Goal: Information Seeking & Learning: Learn about a topic

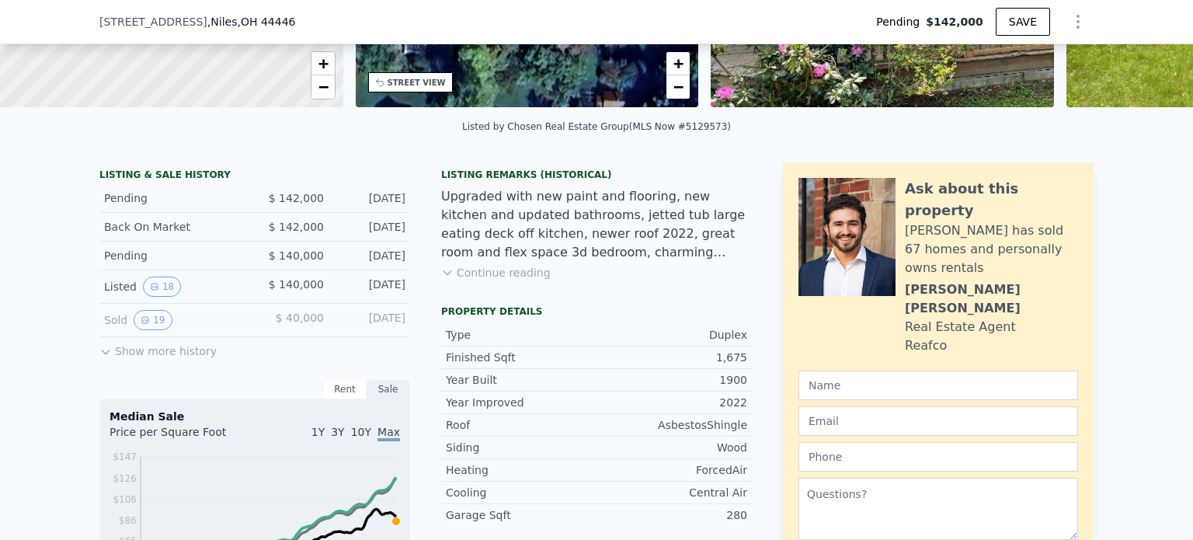
scroll to position [305, 0]
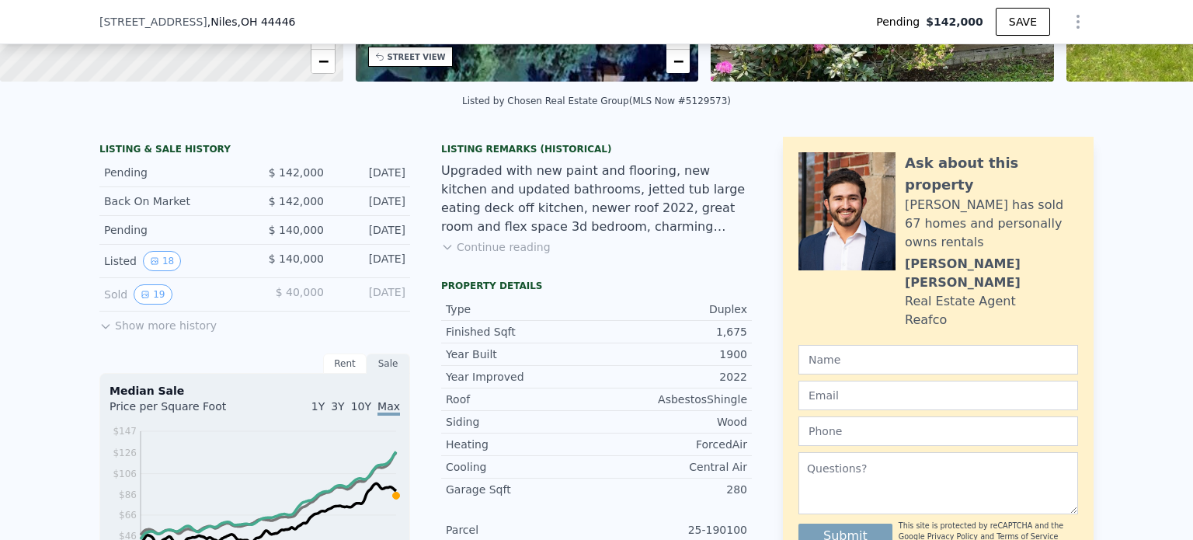
click at [108, 330] on button "Show more history" at bounding box center [157, 323] width 117 height 22
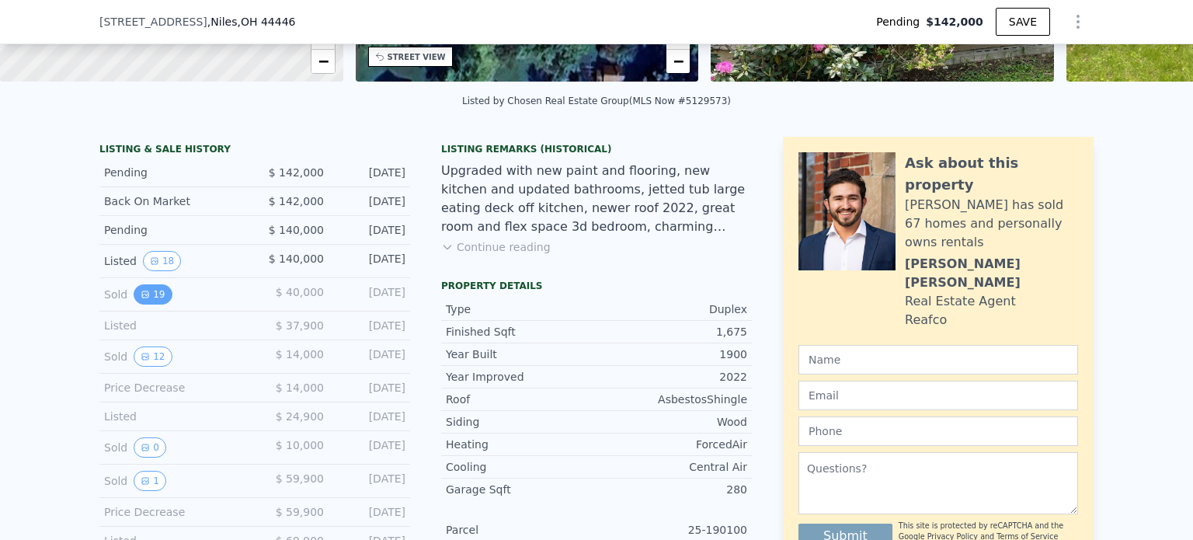
click at [142, 305] on button "19" at bounding box center [153, 294] width 38 height 20
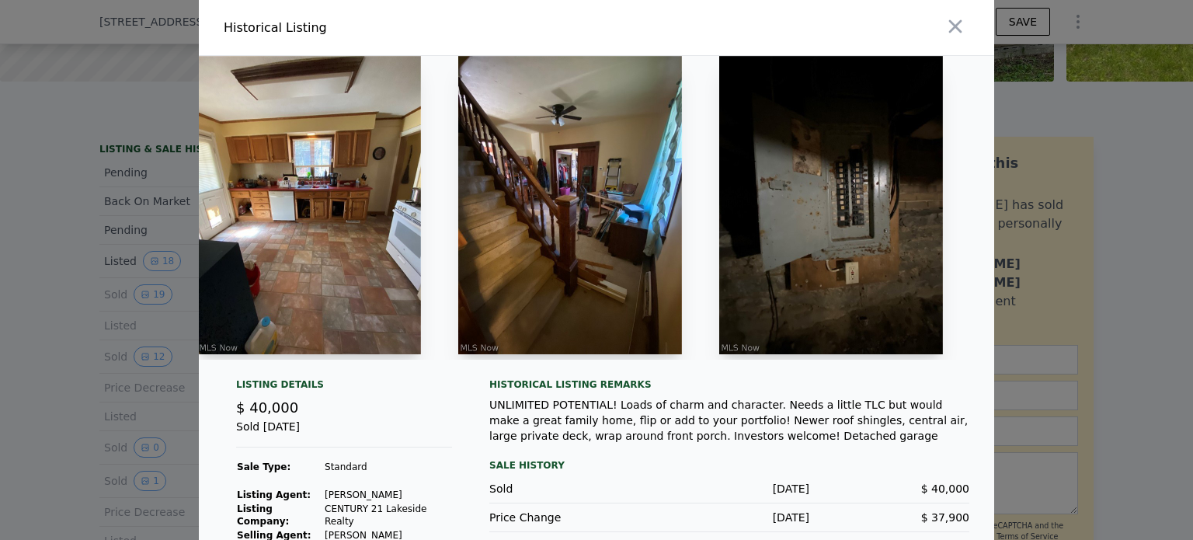
scroll to position [0, 4276]
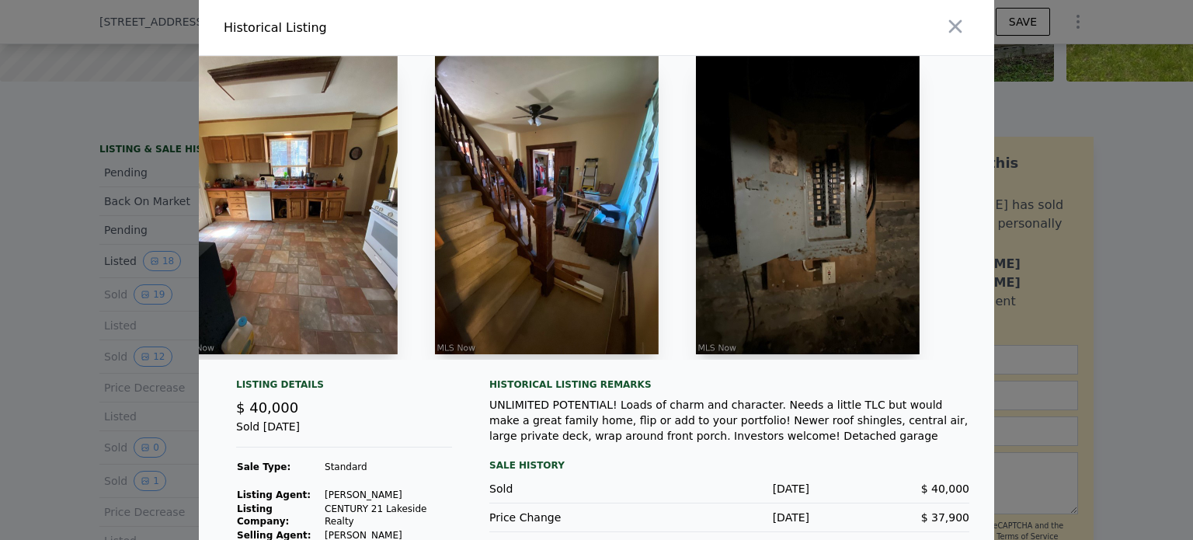
drag, startPoint x: 739, startPoint y: 369, endPoint x: 844, endPoint y: 367, distance: 105.7
click at [844, 360] on div at bounding box center [597, 208] width 796 height 304
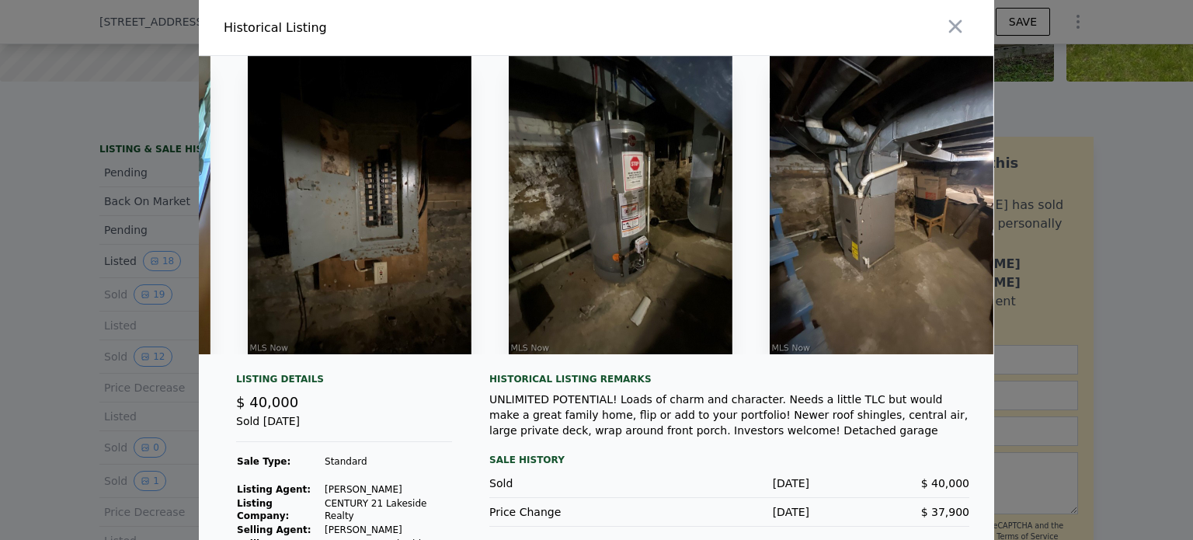
scroll to position [0, 4748]
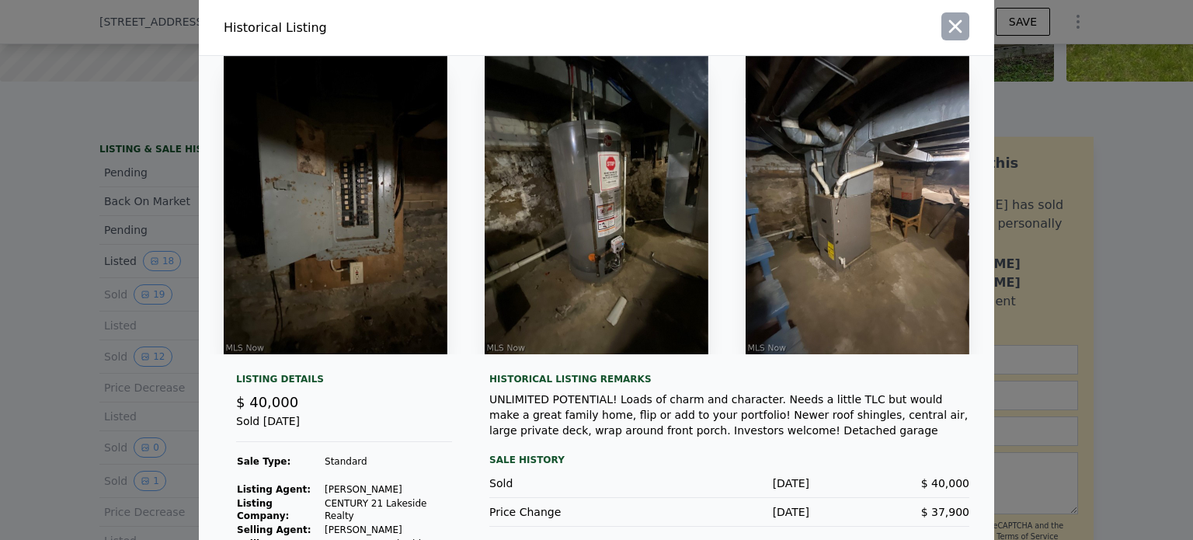
click at [956, 30] on icon "button" at bounding box center [956, 27] width 22 height 22
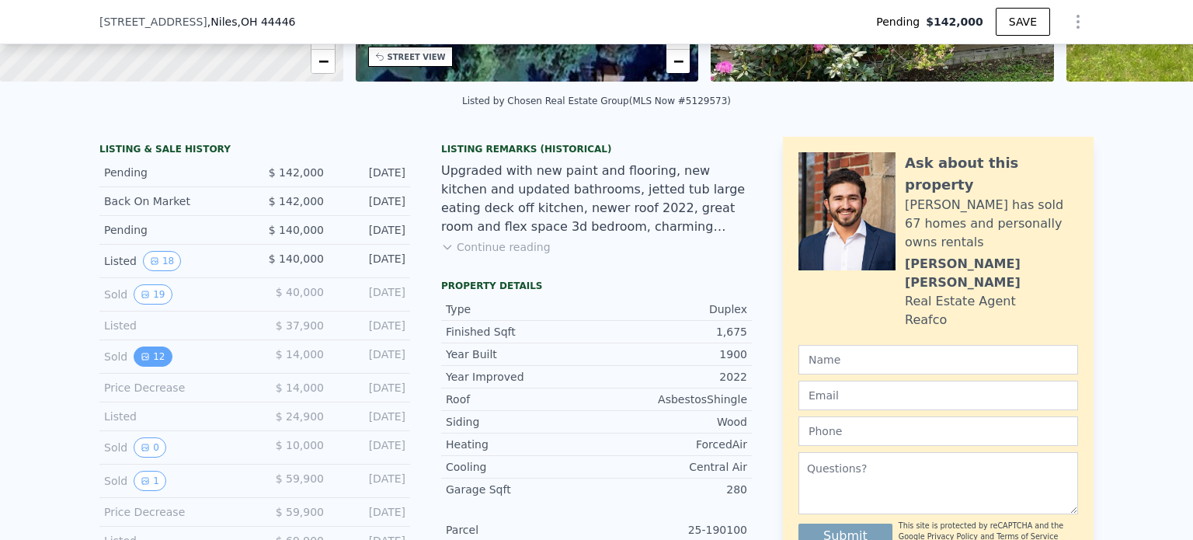
click at [134, 367] on button "12" at bounding box center [153, 356] width 38 height 20
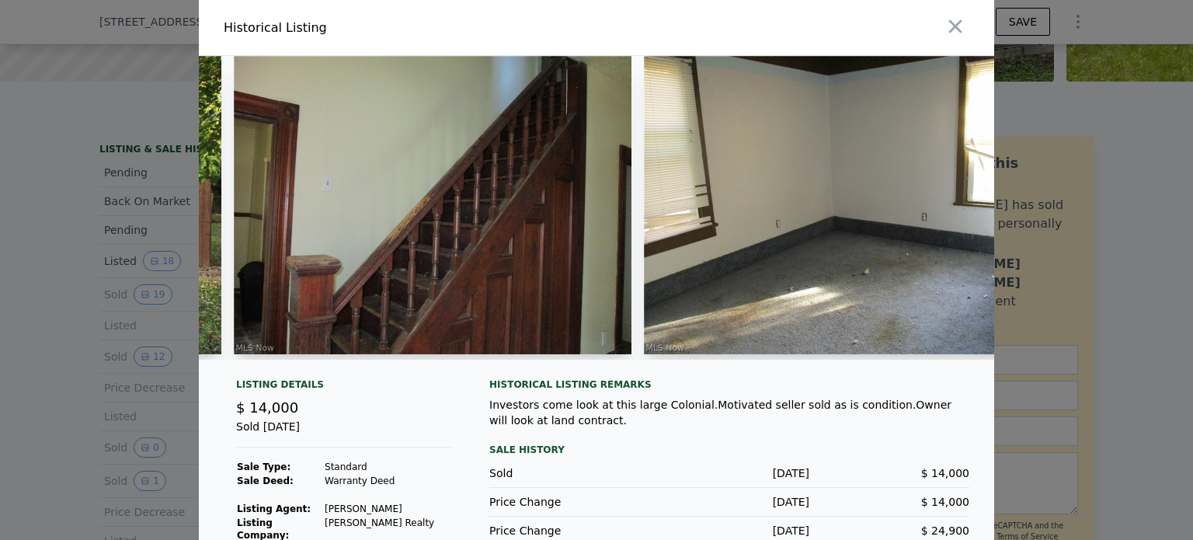
scroll to position [0, 1496]
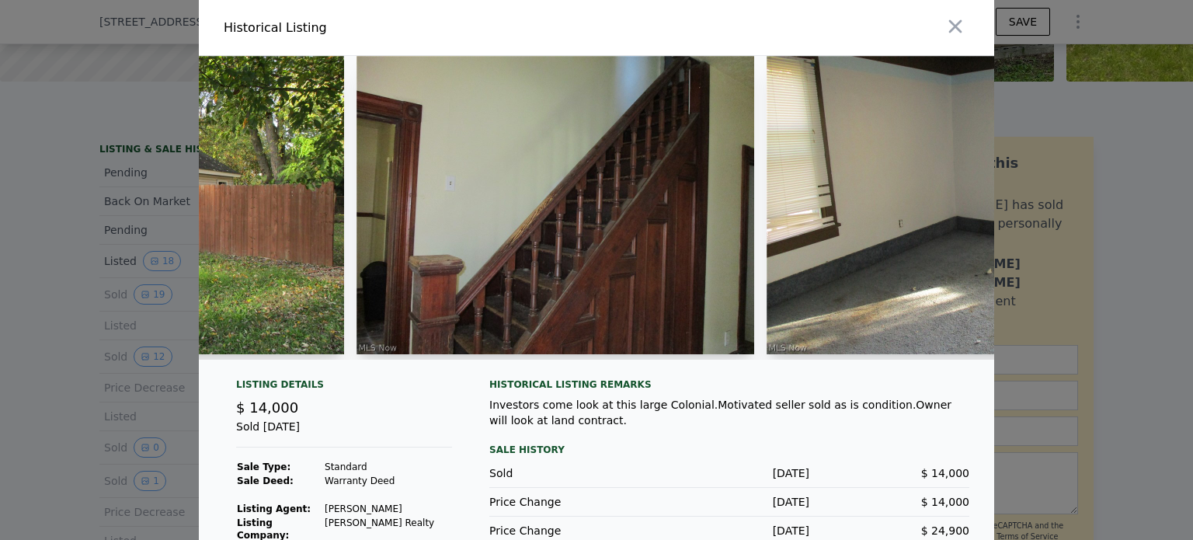
drag, startPoint x: 637, startPoint y: 374, endPoint x: 663, endPoint y: 374, distance: 26.4
click at [663, 372] on div at bounding box center [597, 214] width 796 height 316
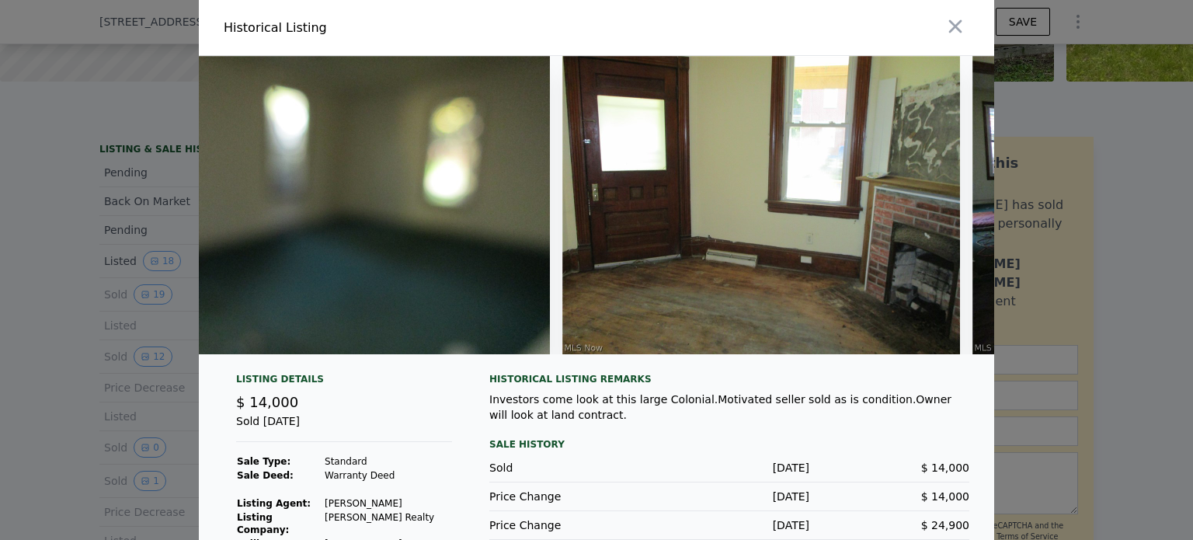
scroll to position [0, 3388]
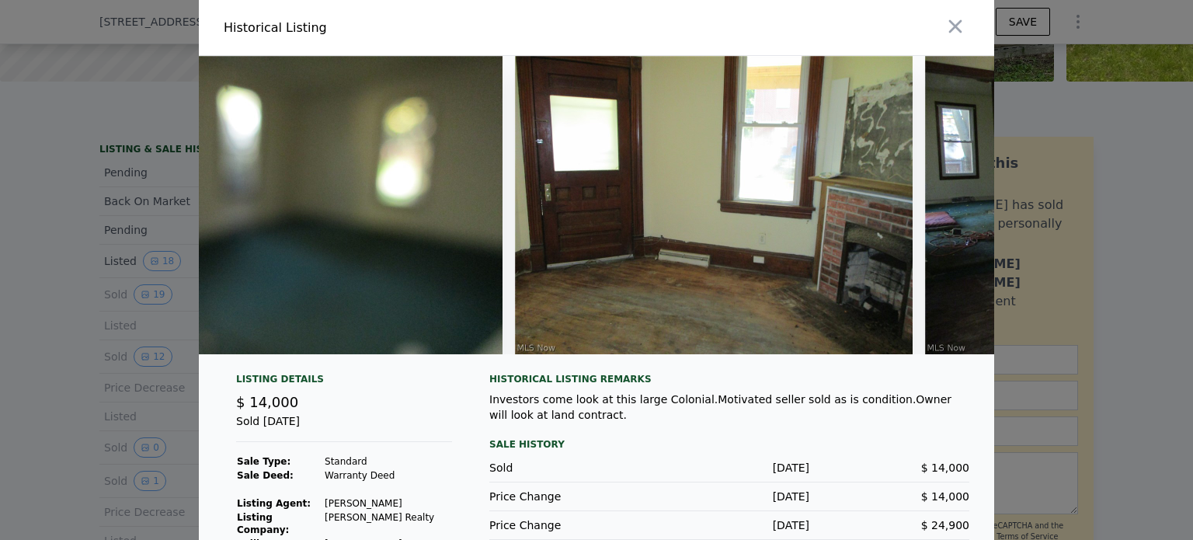
click at [622, 318] on img at bounding box center [714, 205] width 398 height 298
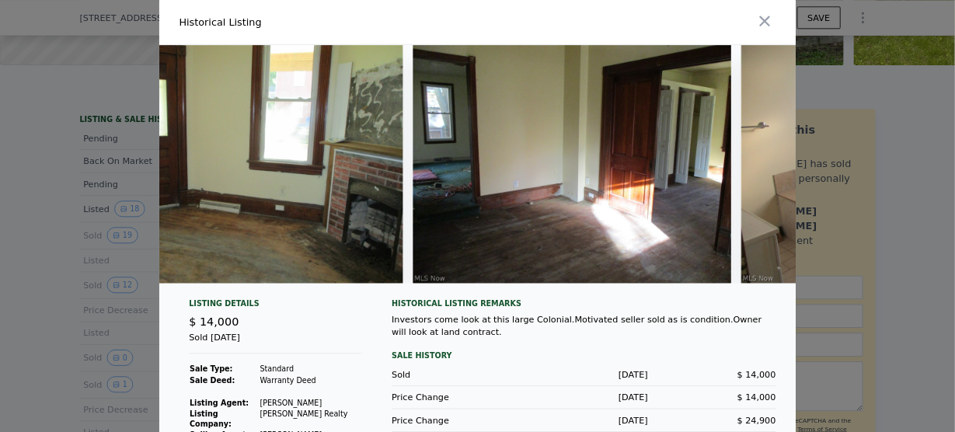
scroll to position [0, 3813]
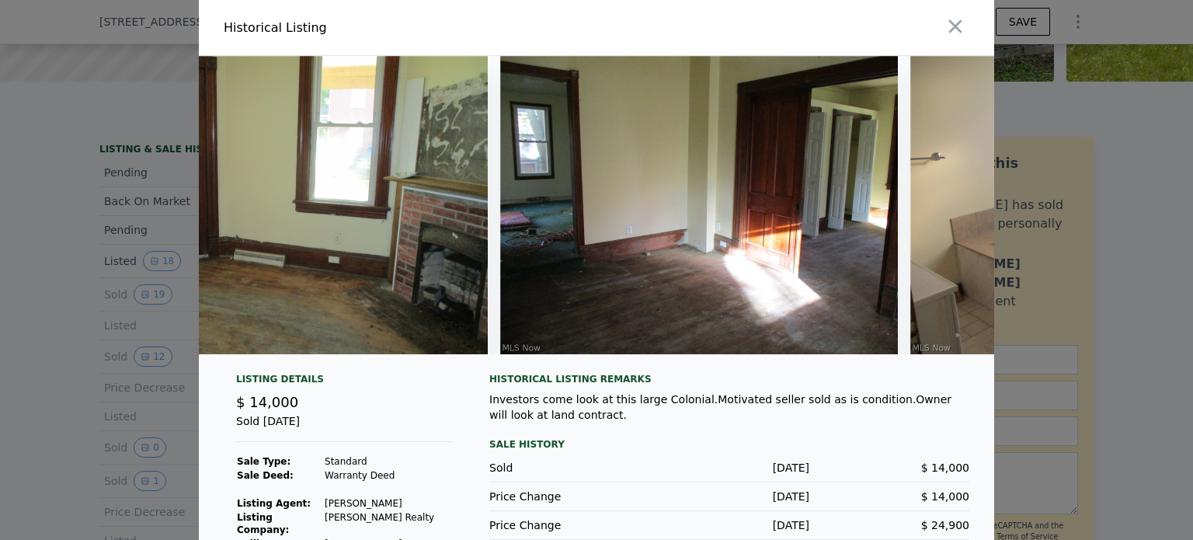
click at [705, 308] on img at bounding box center [699, 205] width 398 height 298
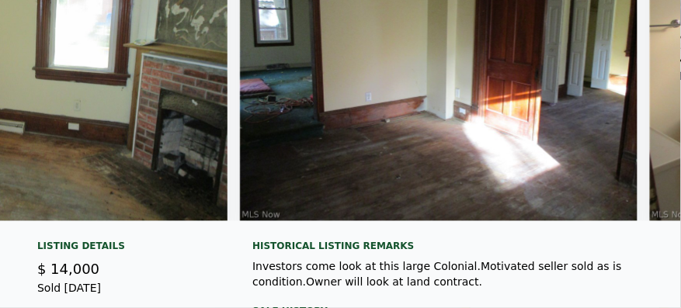
scroll to position [0, 3880]
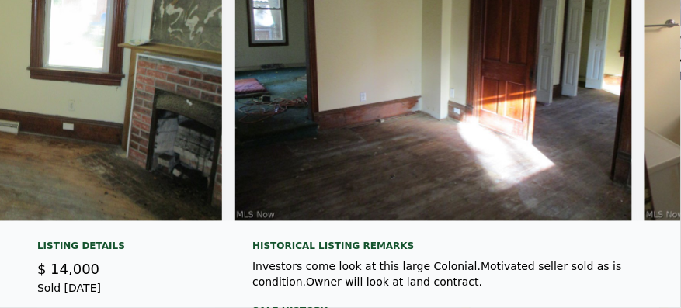
click at [536, 232] on div at bounding box center [340, 78] width 681 height 311
click at [532, 231] on div at bounding box center [340, 78] width 681 height 311
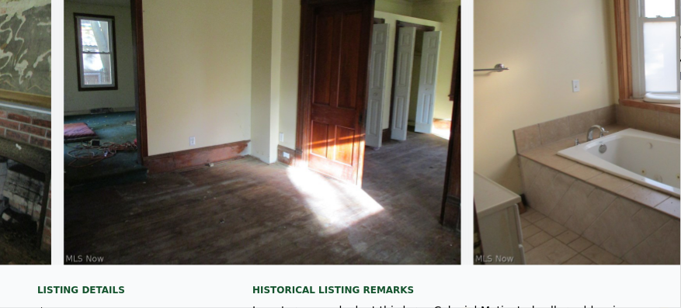
scroll to position [0, 4043]
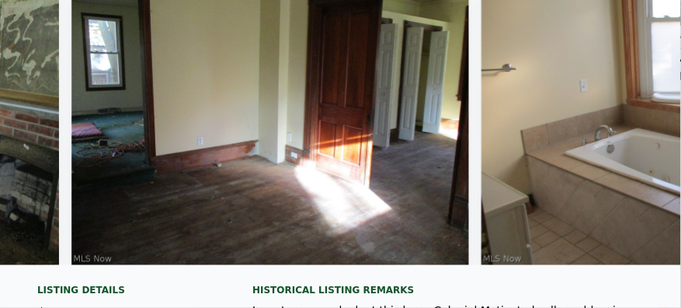
click at [566, 272] on div at bounding box center [340, 122] width 681 height 311
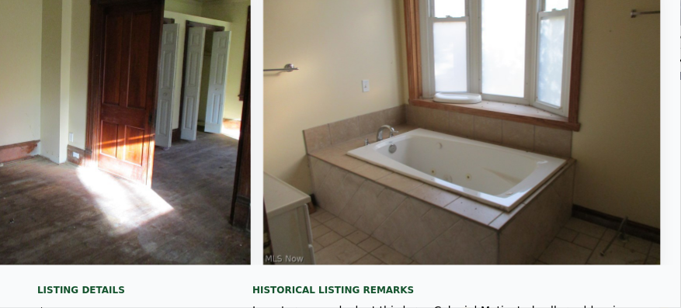
scroll to position [0, 0]
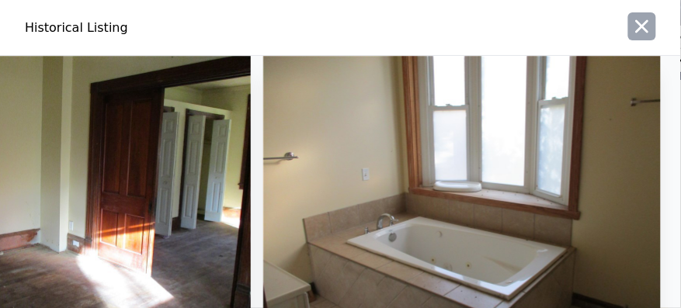
click at [635, 30] on icon "button" at bounding box center [643, 27] width 22 height 22
